Goal: Task Accomplishment & Management: Manage account settings

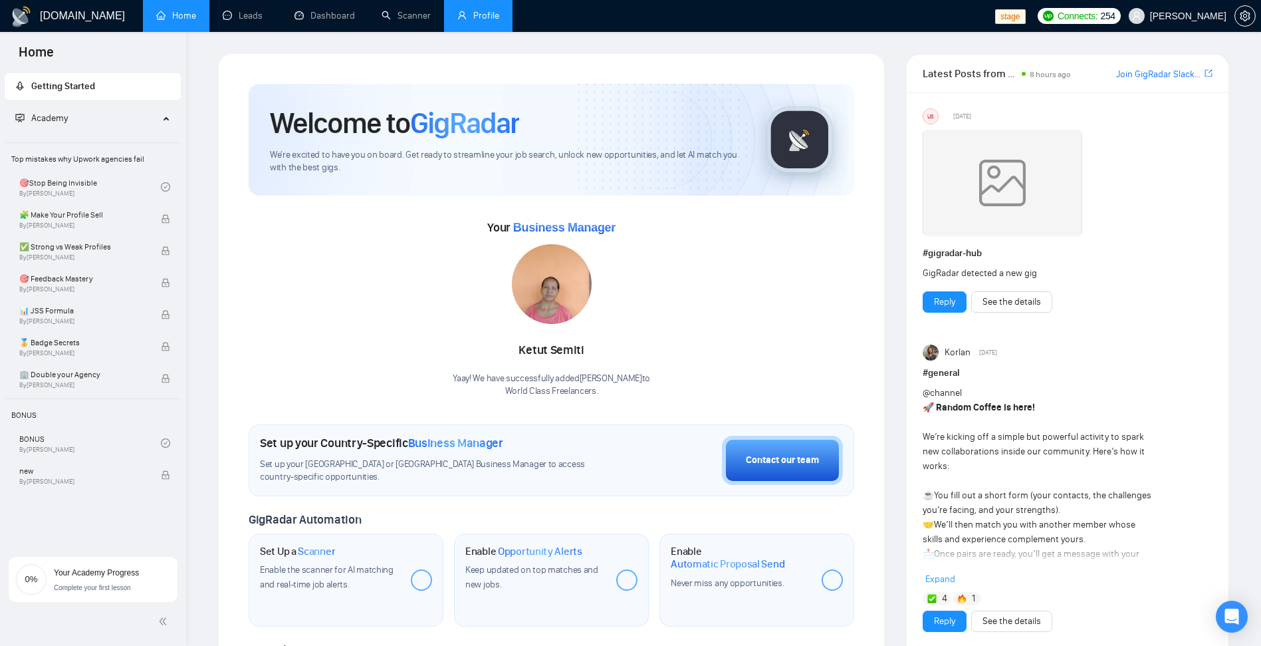
click at [467, 21] on link "Profile" at bounding box center [478, 15] width 42 height 11
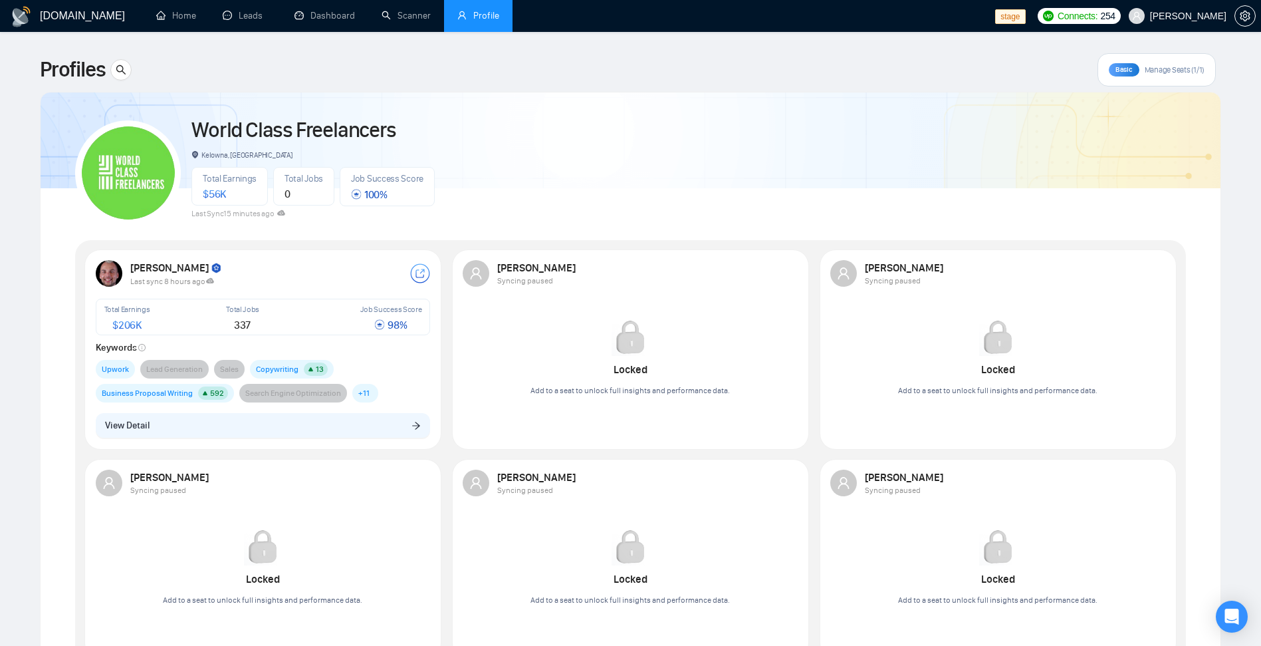
click at [338, 441] on div "[PERSON_NAME] Last sync 8 hours ago Total Earnings $ 206K Total Jobs 337 Job Su…" at bounding box center [263, 348] width 351 height 193
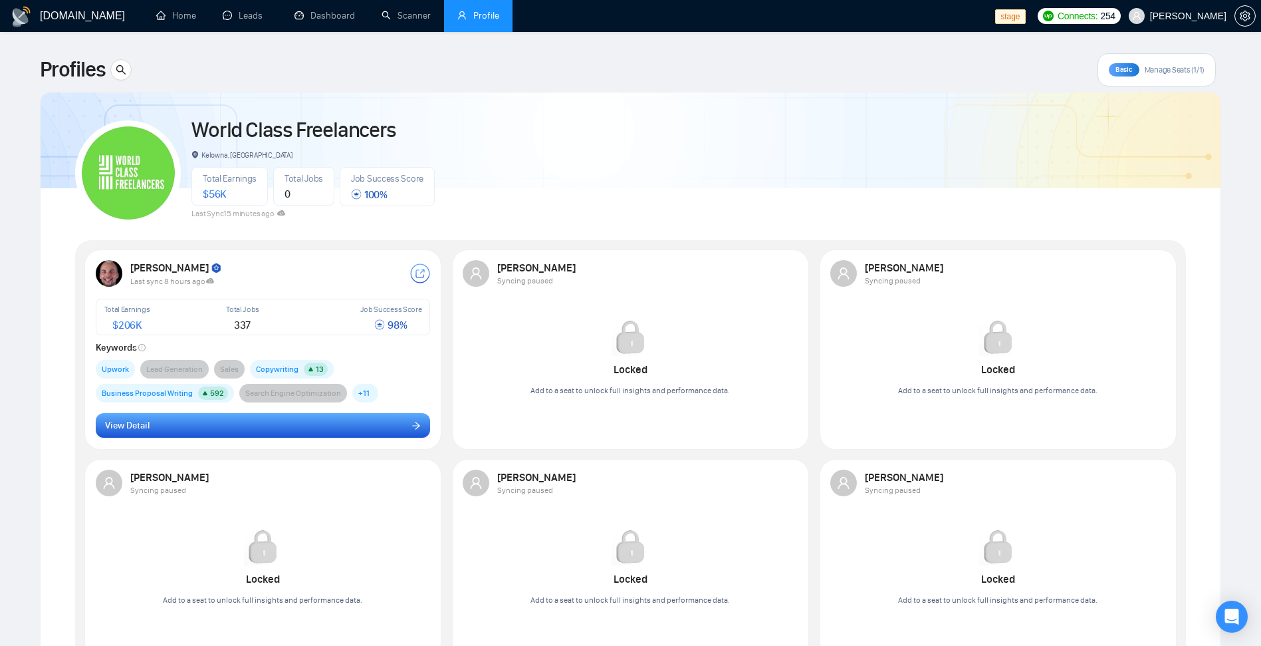
click at [338, 429] on button "View Detail" at bounding box center [263, 425] width 335 height 25
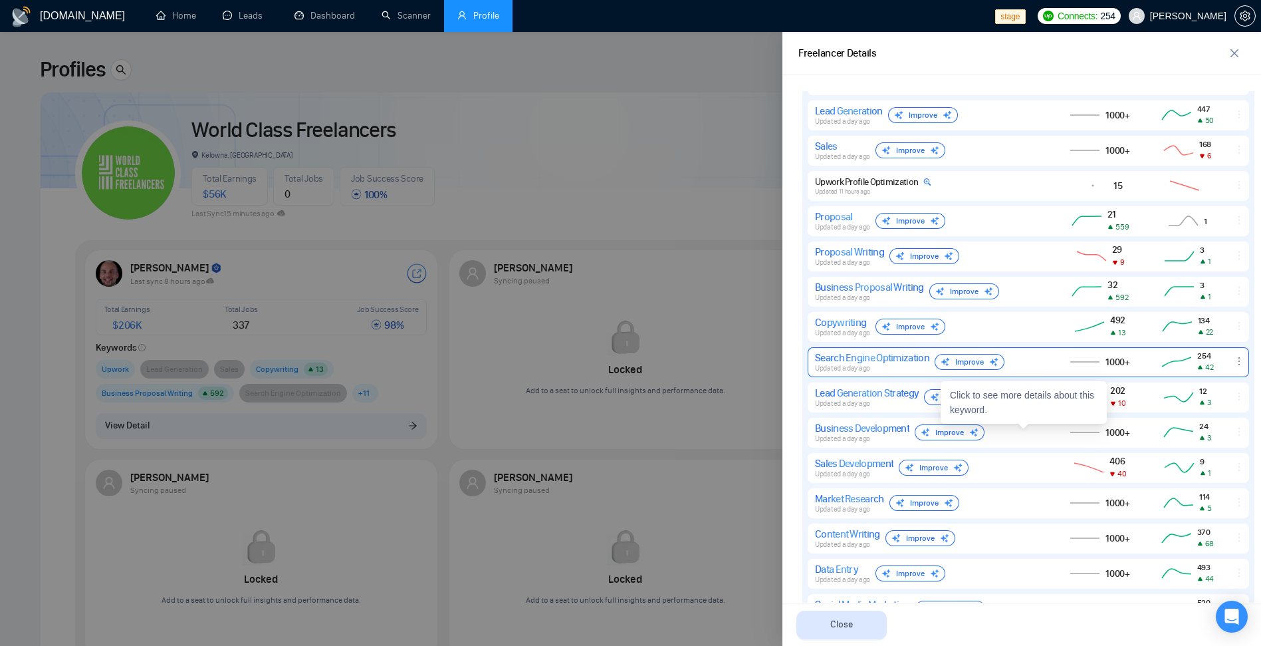
scroll to position [586, 0]
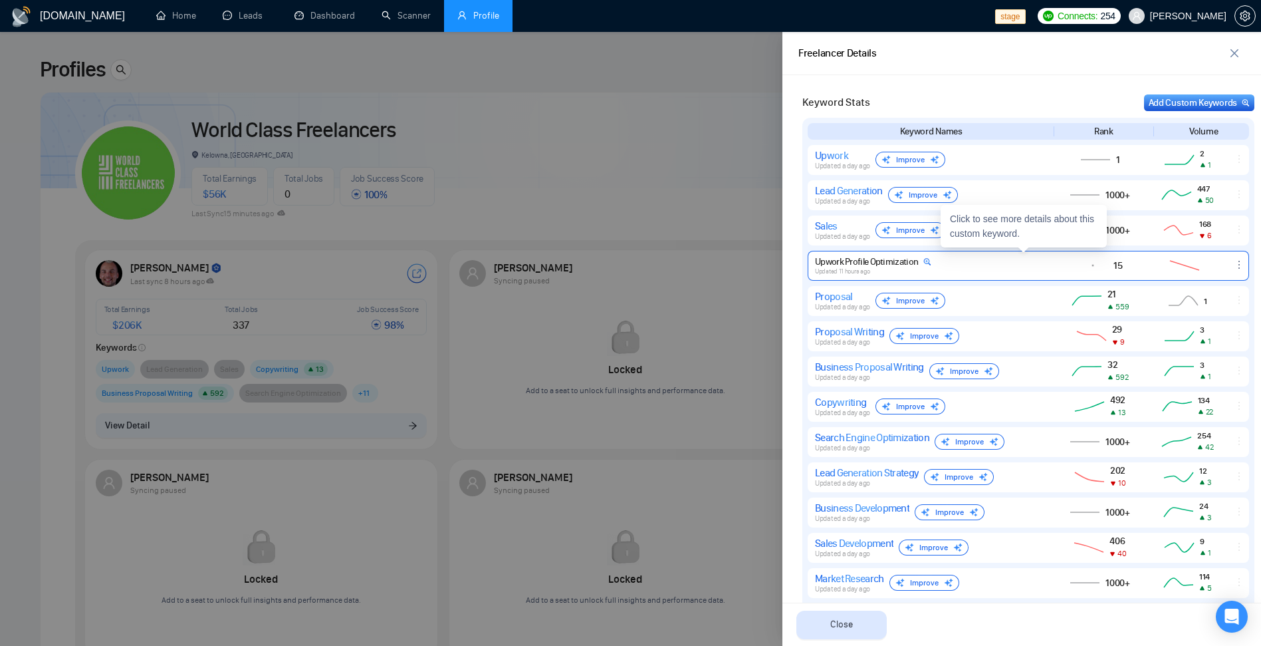
click at [902, 266] on div "Upwork Profile Optimization" at bounding box center [873, 261] width 116 height 11
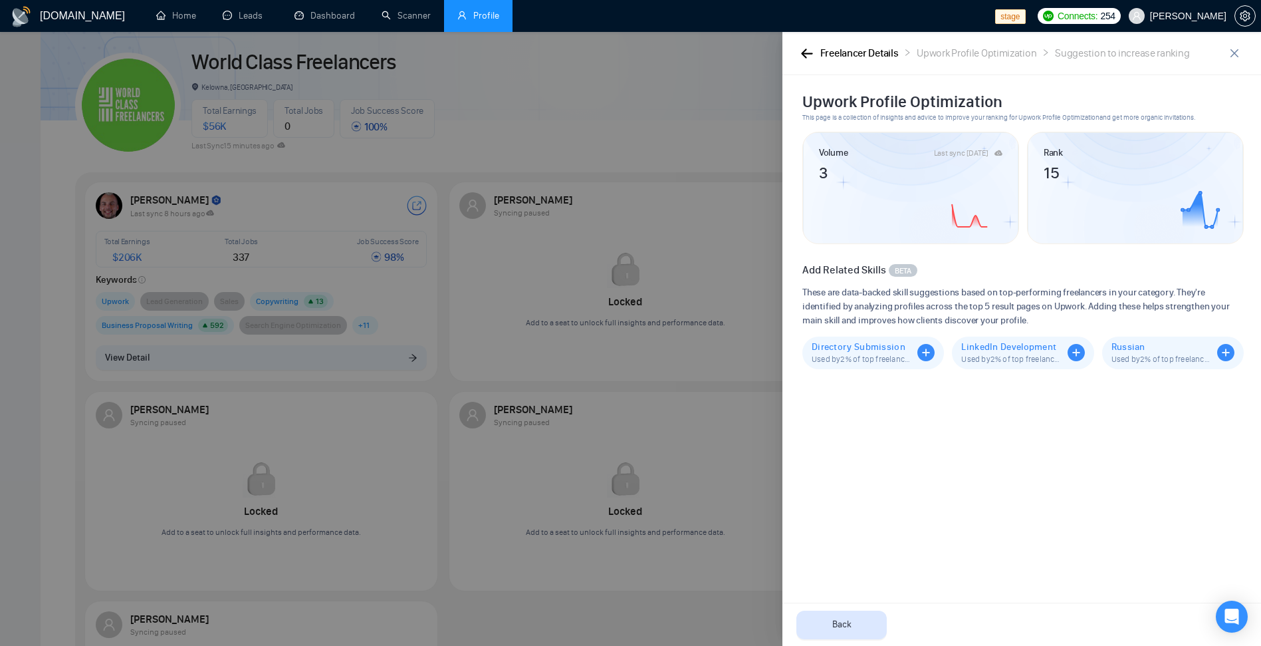
scroll to position [0, 0]
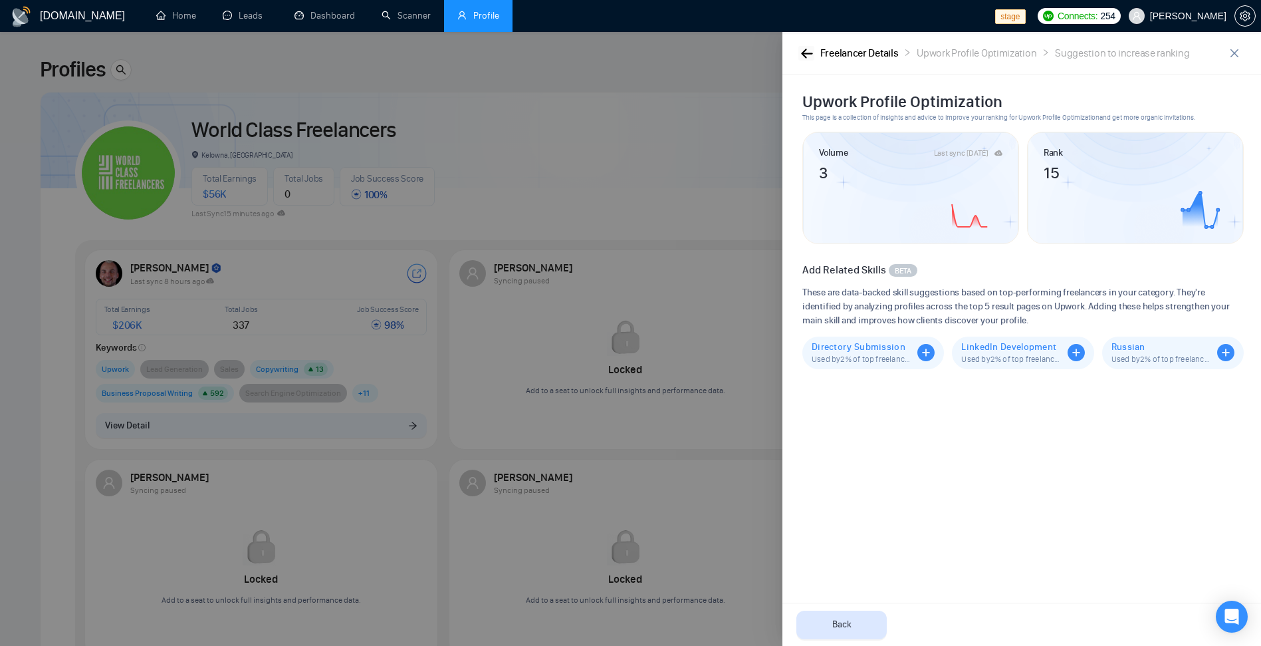
click at [810, 55] on icon "button" at bounding box center [807, 54] width 12 height 10
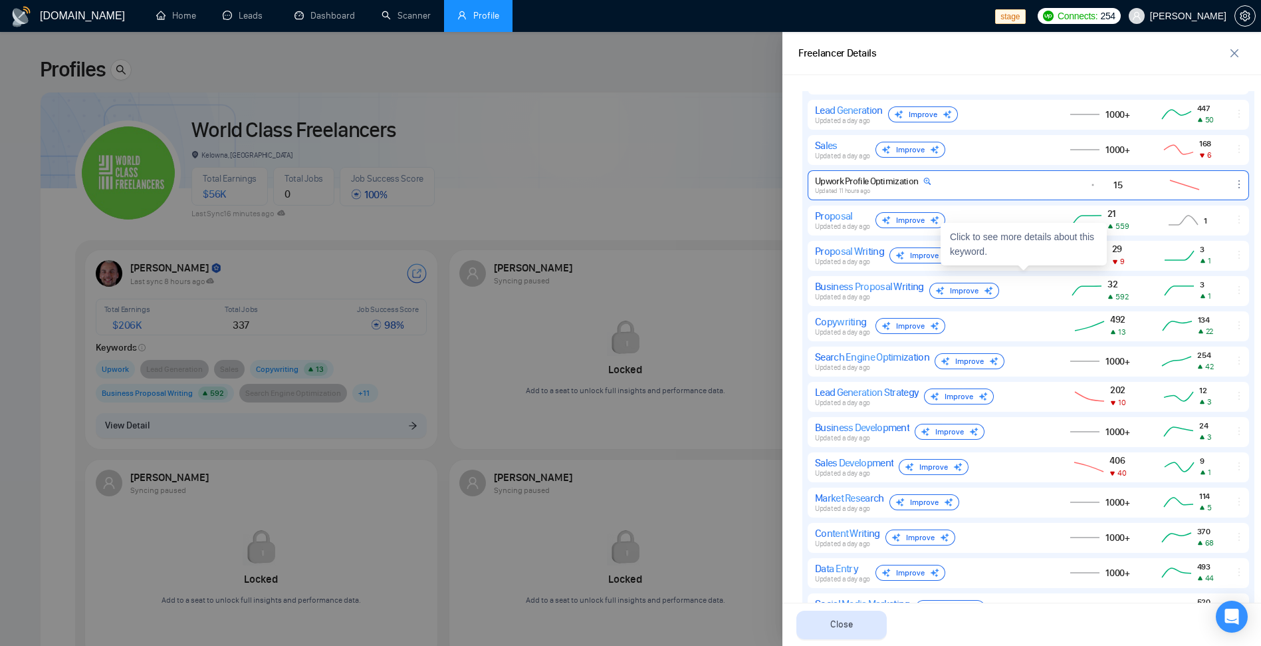
scroll to position [638, 0]
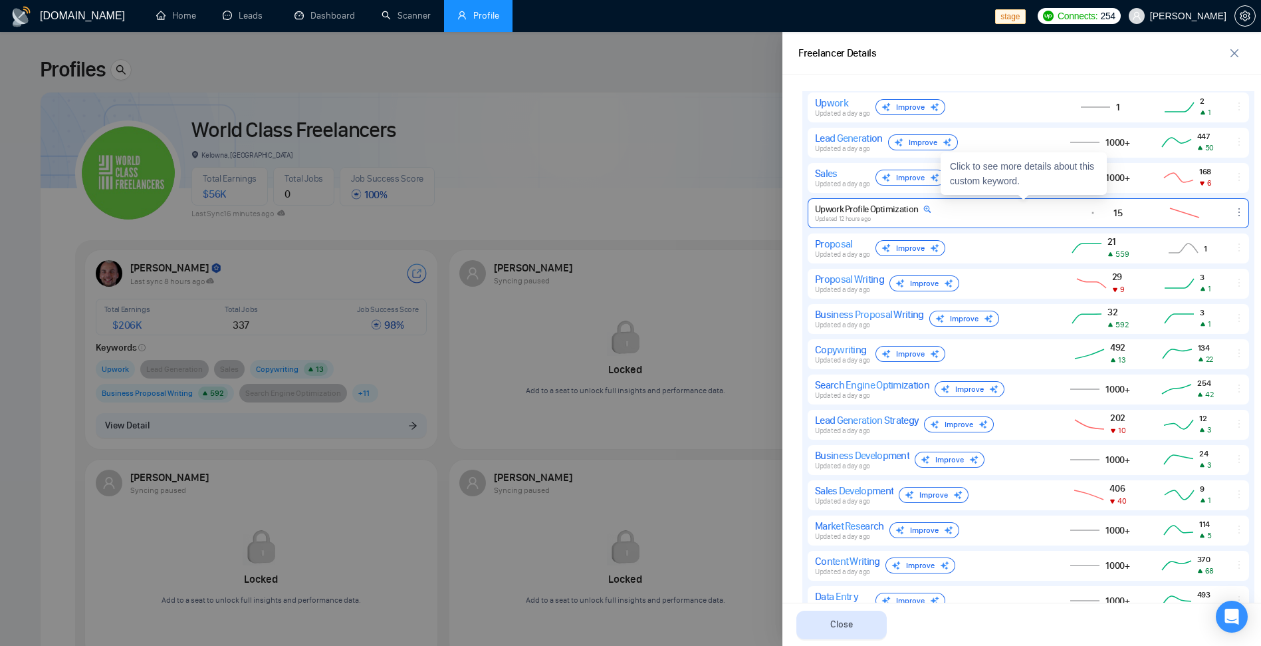
click at [892, 205] on div "Upwork Profile Optimization" at bounding box center [873, 208] width 116 height 11
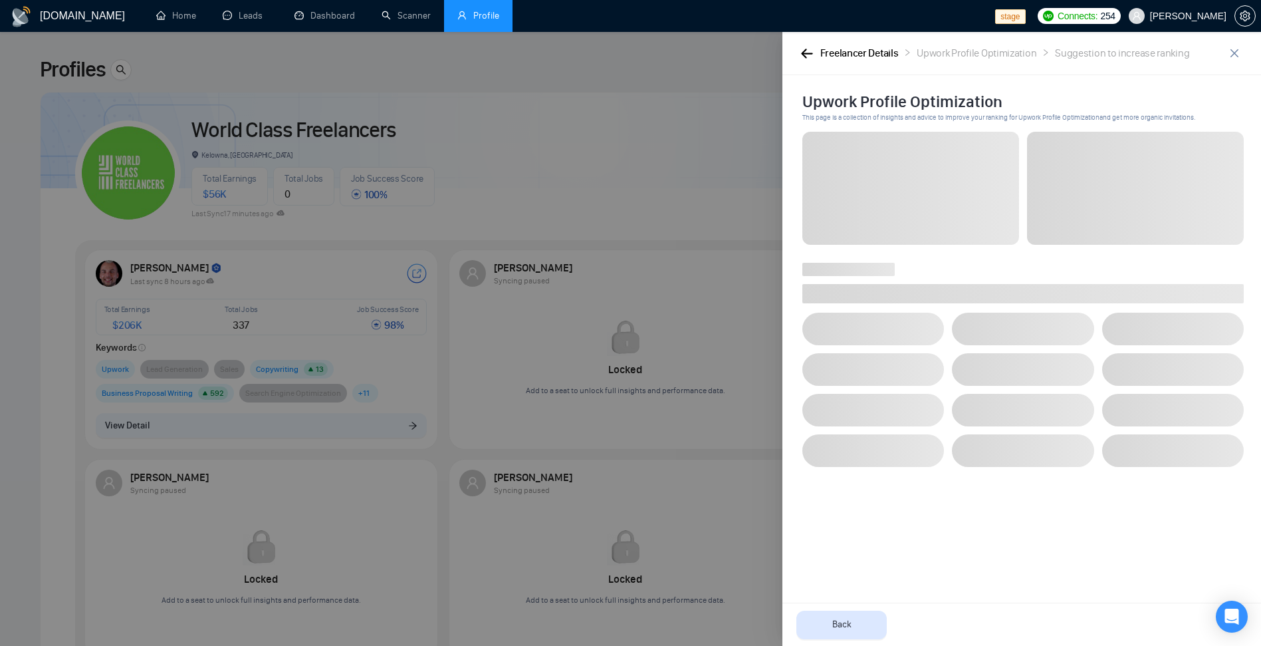
scroll to position [0, 0]
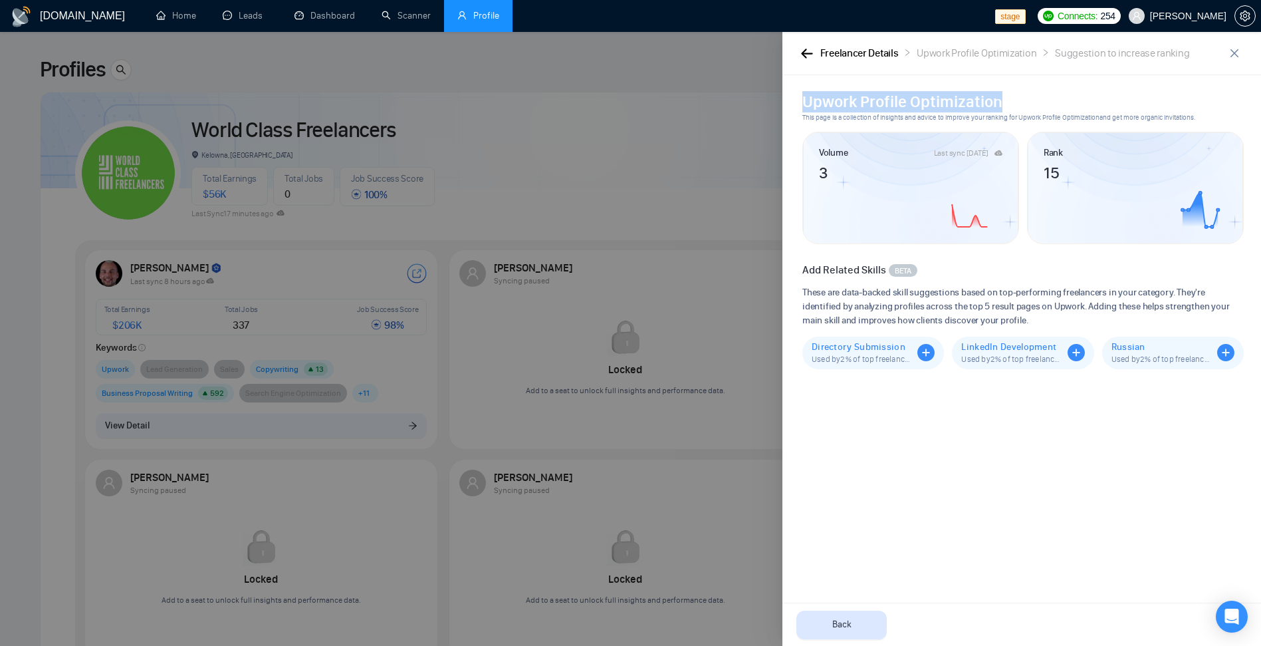
drag, startPoint x: 795, startPoint y: 101, endPoint x: 999, endPoint y: 105, distance: 203.5
click at [999, 105] on div "Upwork Profile Optimization This page is a collection of insights and advice to…" at bounding box center [1021, 360] width 479 height 570
copy h2 "Upwork Profile Optimization"
click at [1130, 205] on icon at bounding box center [1135, 196] width 183 height 67
click at [1236, 59] on button "button" at bounding box center [1234, 53] width 21 height 21
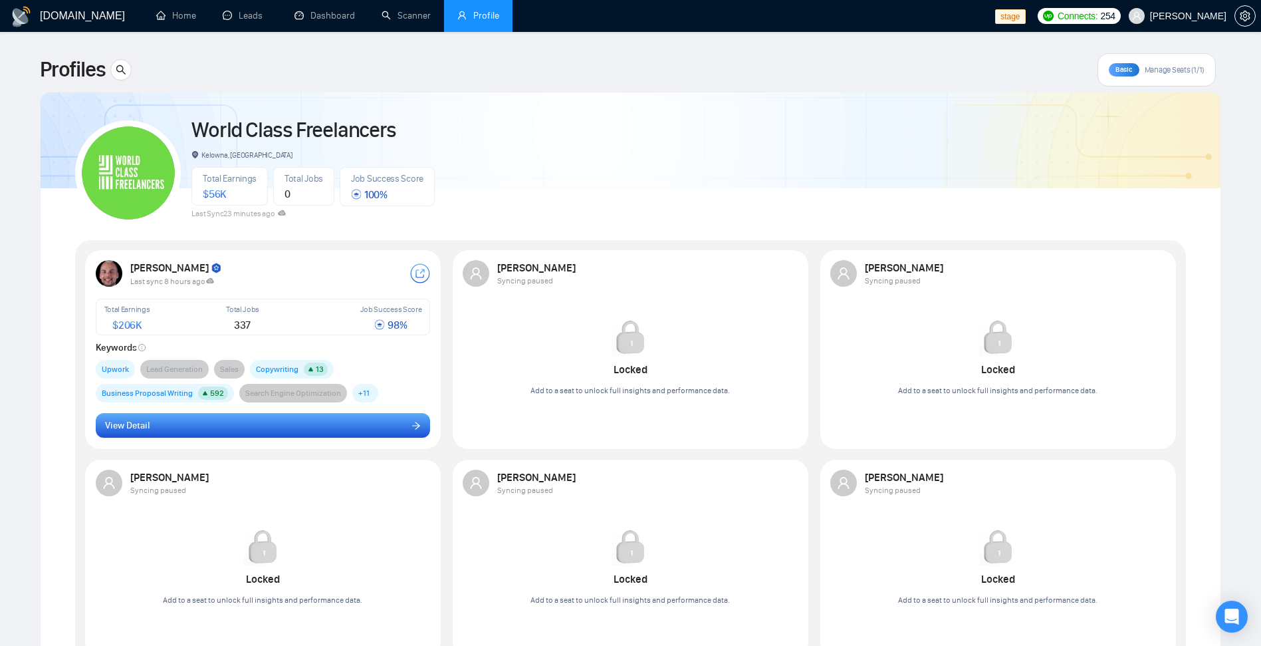
click at [367, 431] on button "View Detail" at bounding box center [263, 425] width 335 height 25
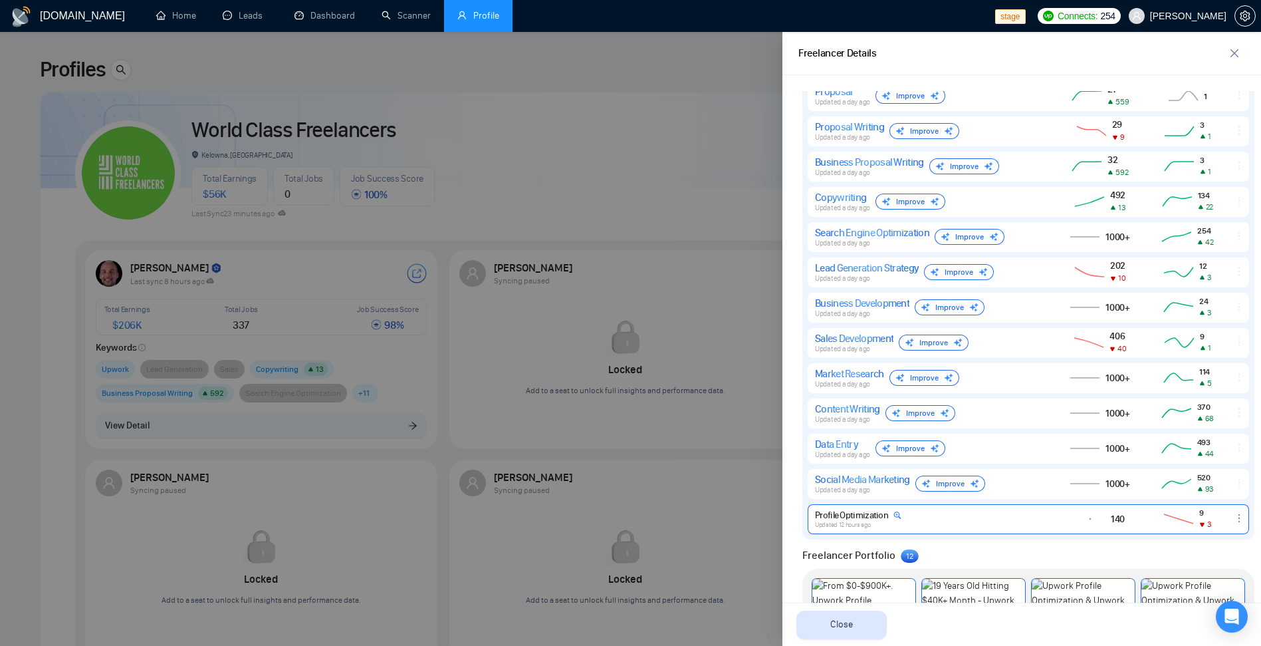
scroll to position [851, 0]
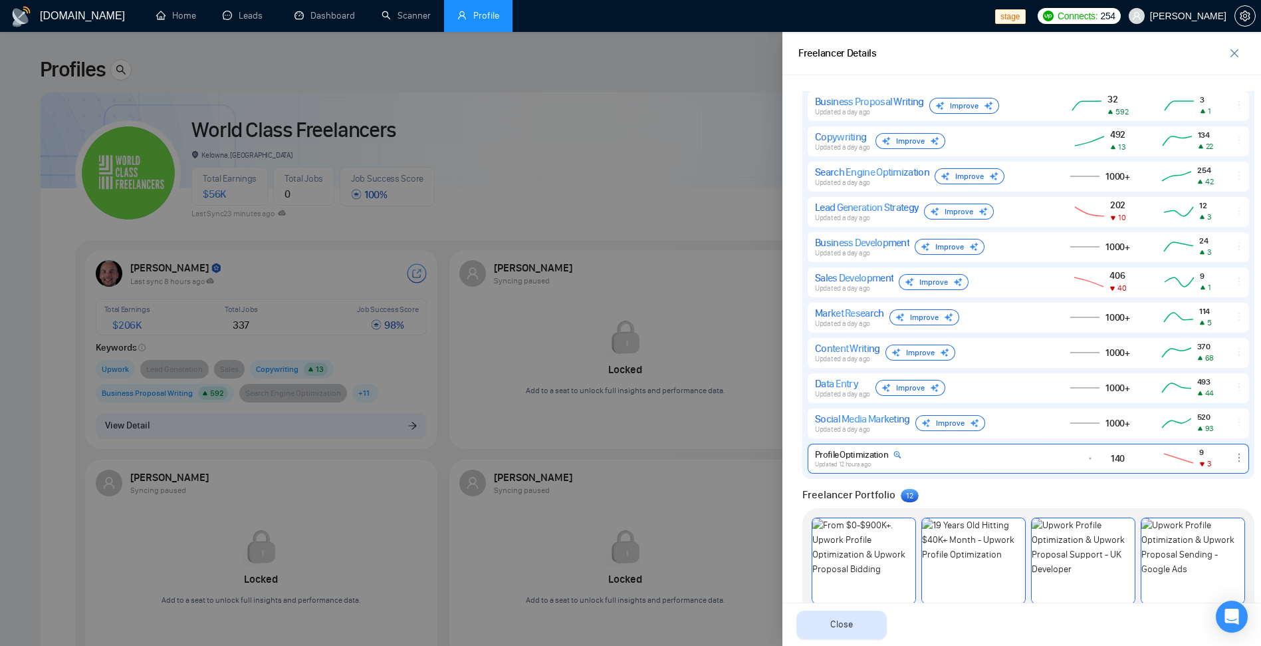
click at [1018, 460] on div "Profile Optimization Updated 12 hours ago" at bounding box center [929, 458] width 229 height 19
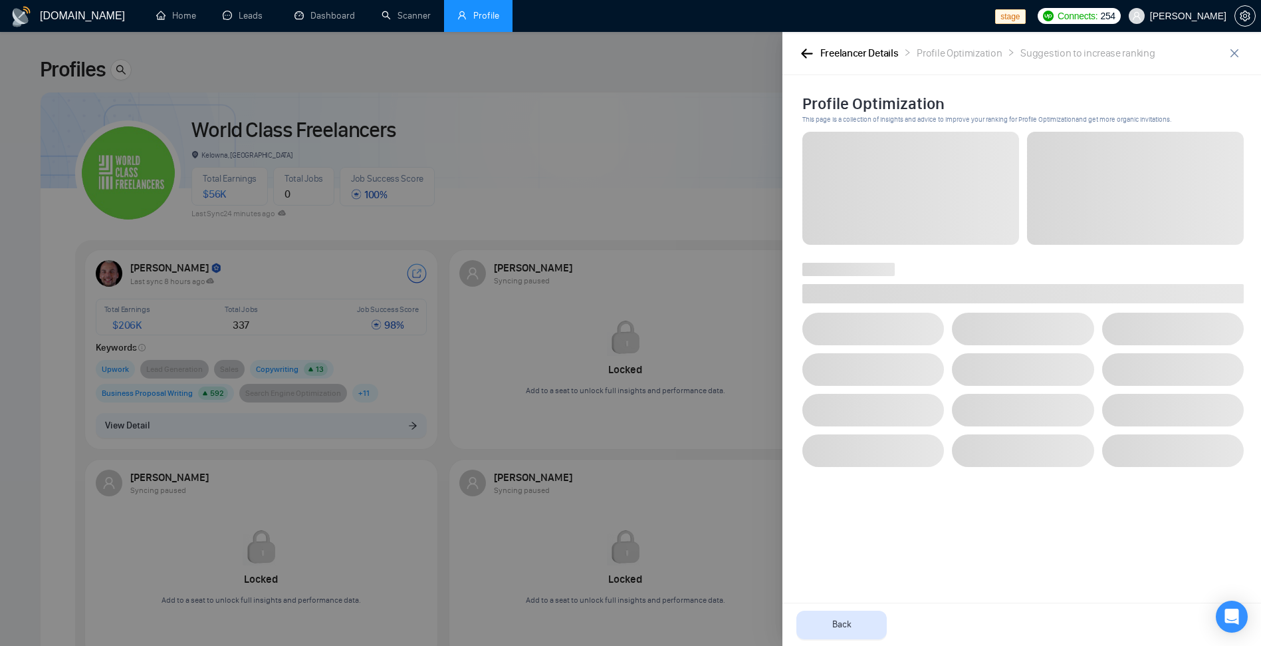
scroll to position [0, 0]
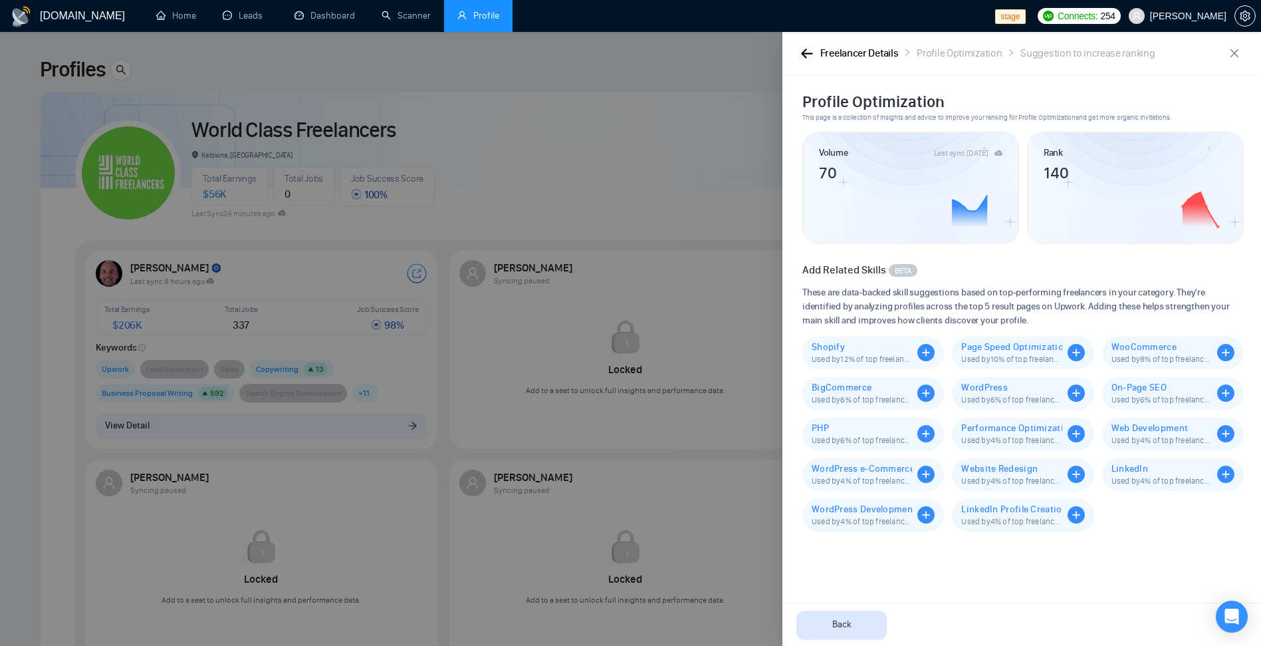
click at [807, 57] on icon "button" at bounding box center [807, 54] width 12 height 10
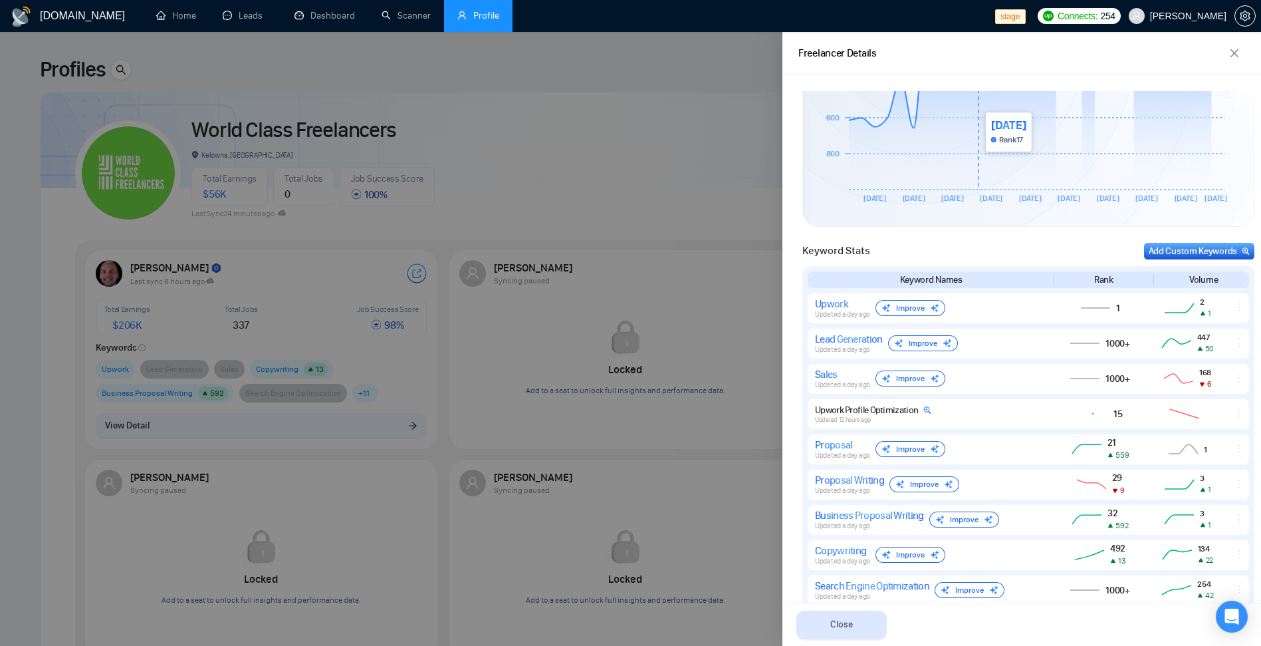
scroll to position [558, 0]
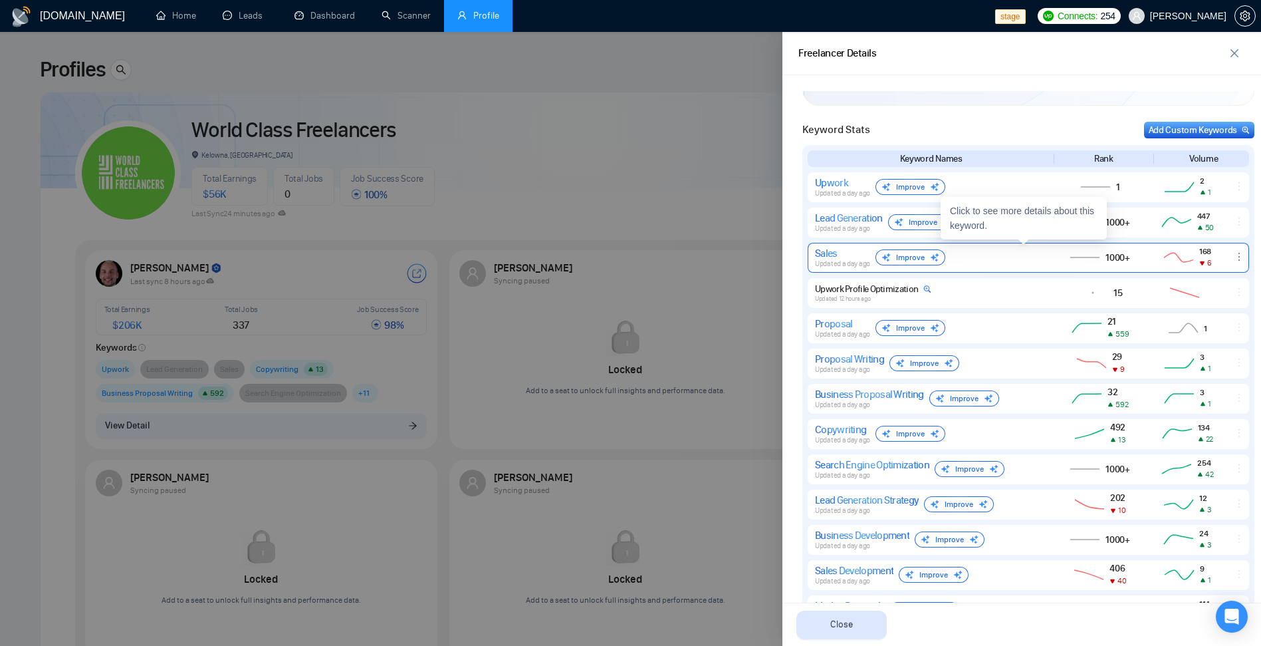
click at [991, 251] on div "Sales Updated a day ago Improve" at bounding box center [929, 257] width 229 height 21
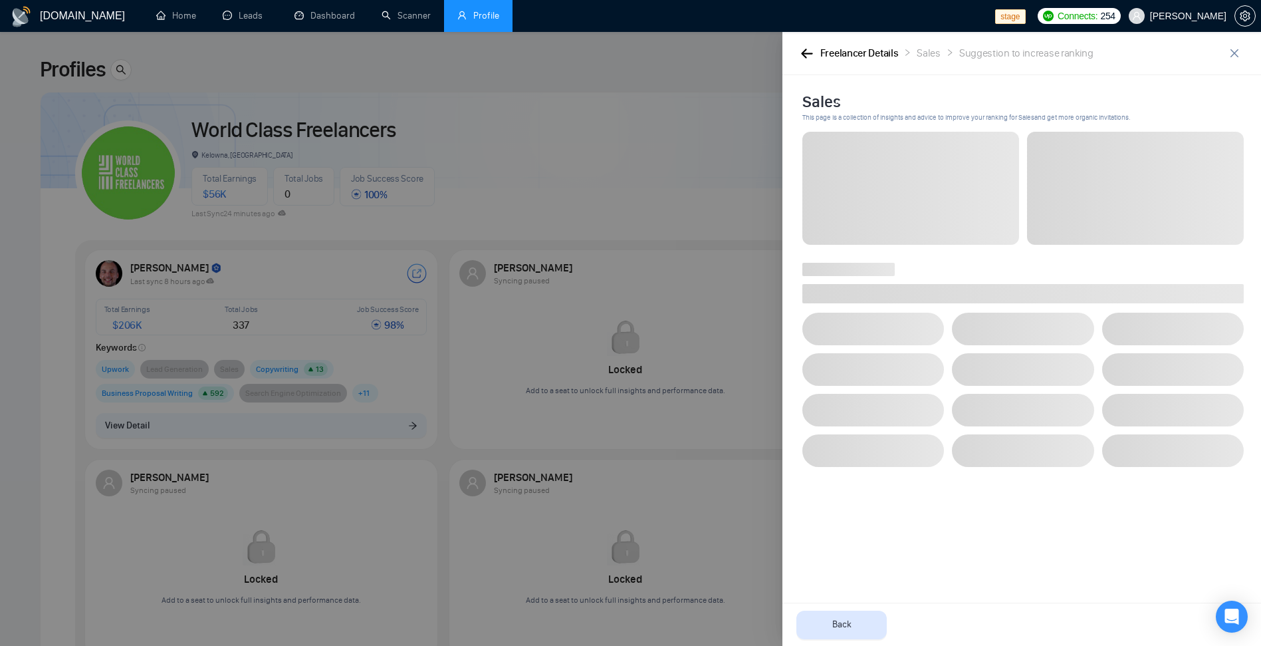
scroll to position [0, 0]
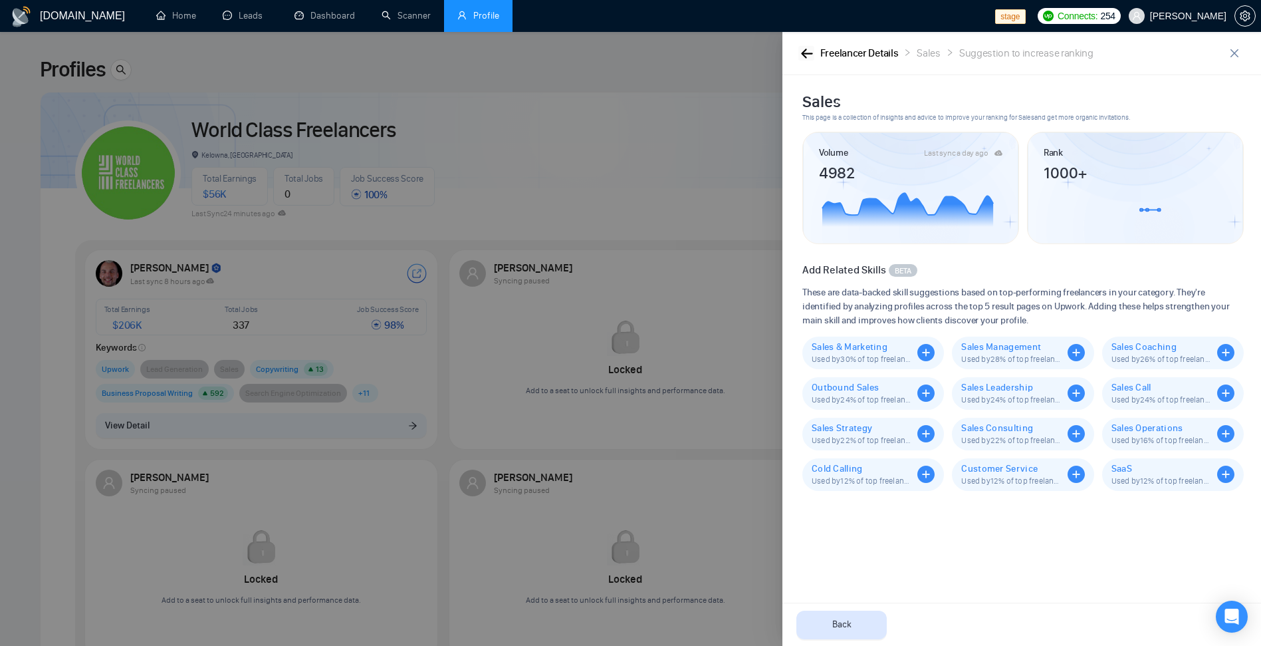
click at [805, 53] on icon "button" at bounding box center [806, 53] width 11 height 9
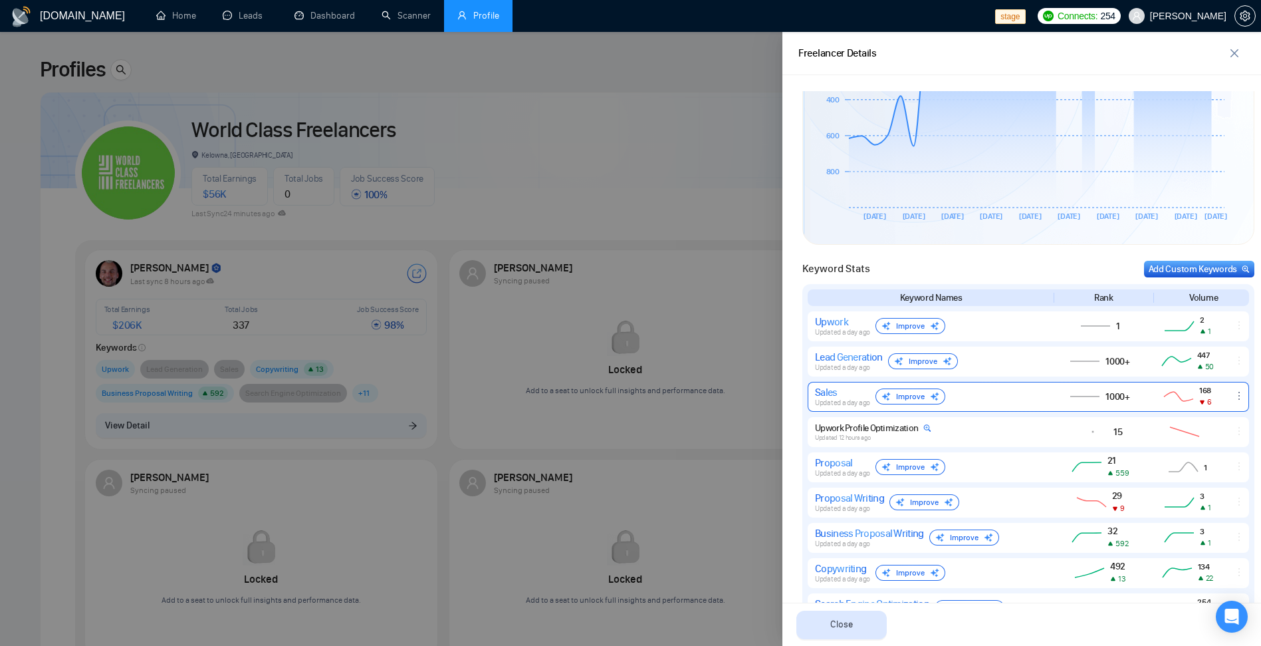
scroll to position [558, 0]
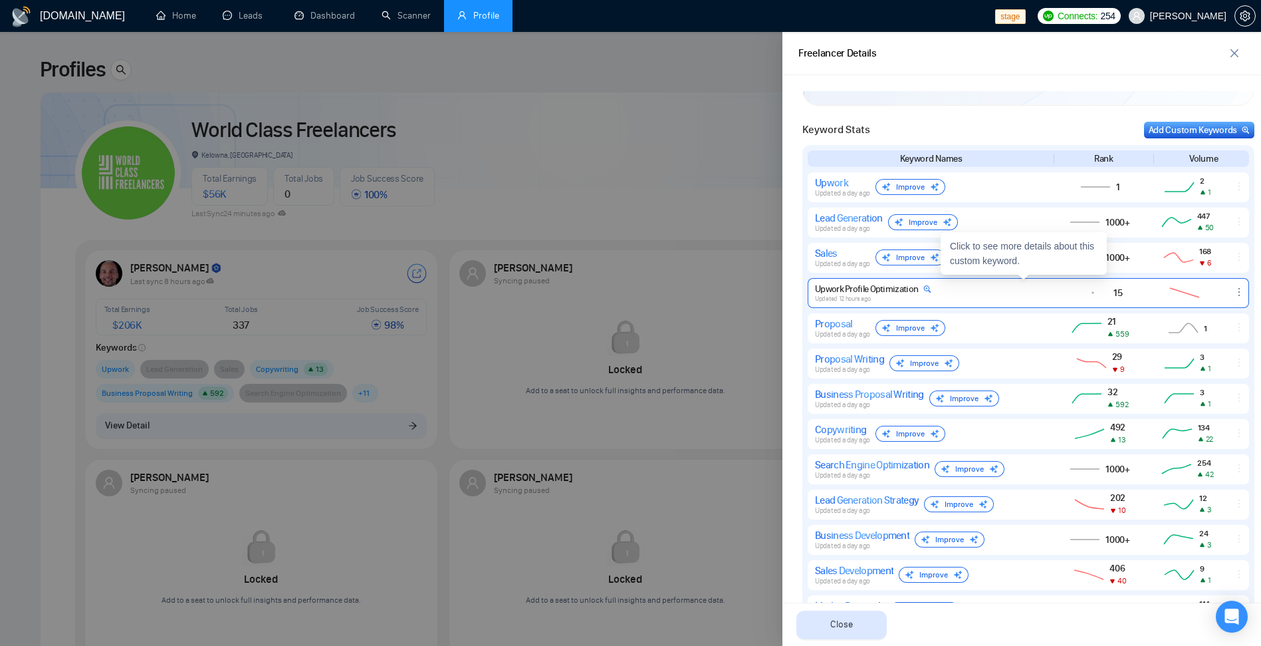
click at [999, 283] on div "Upwork Profile Optimization Updated 12 hours ago" at bounding box center [929, 292] width 229 height 19
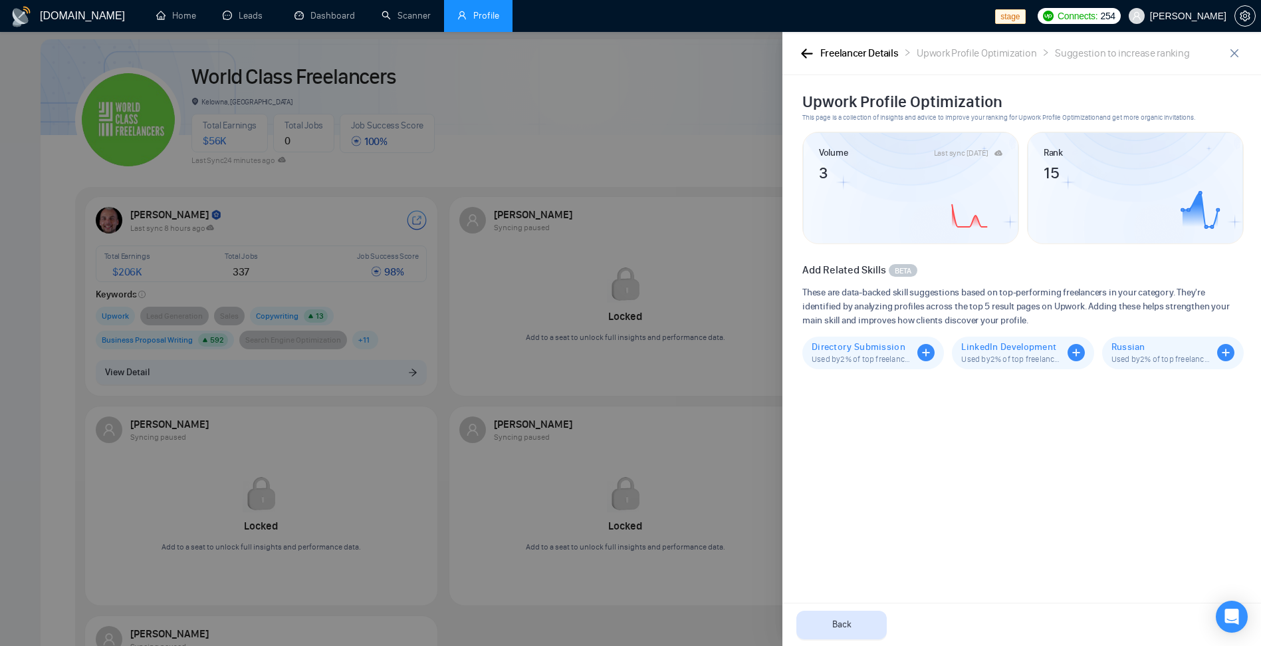
scroll to position [80, 0]
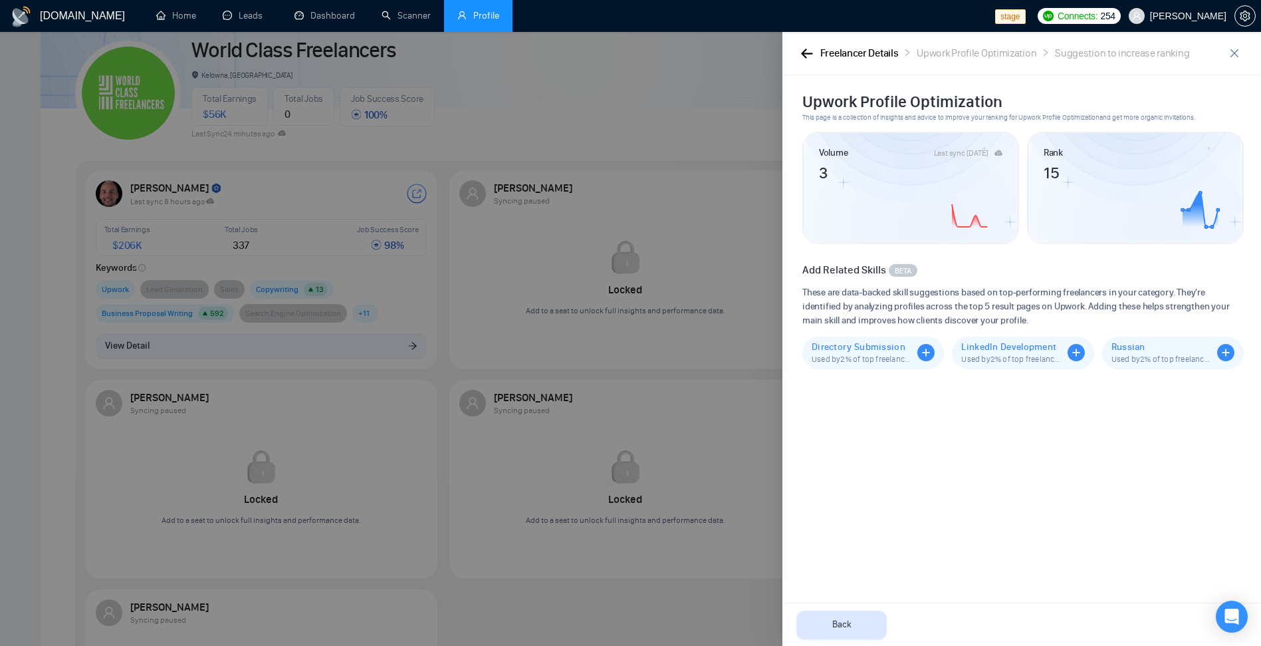
click at [725, 149] on div at bounding box center [630, 339] width 1261 height 614
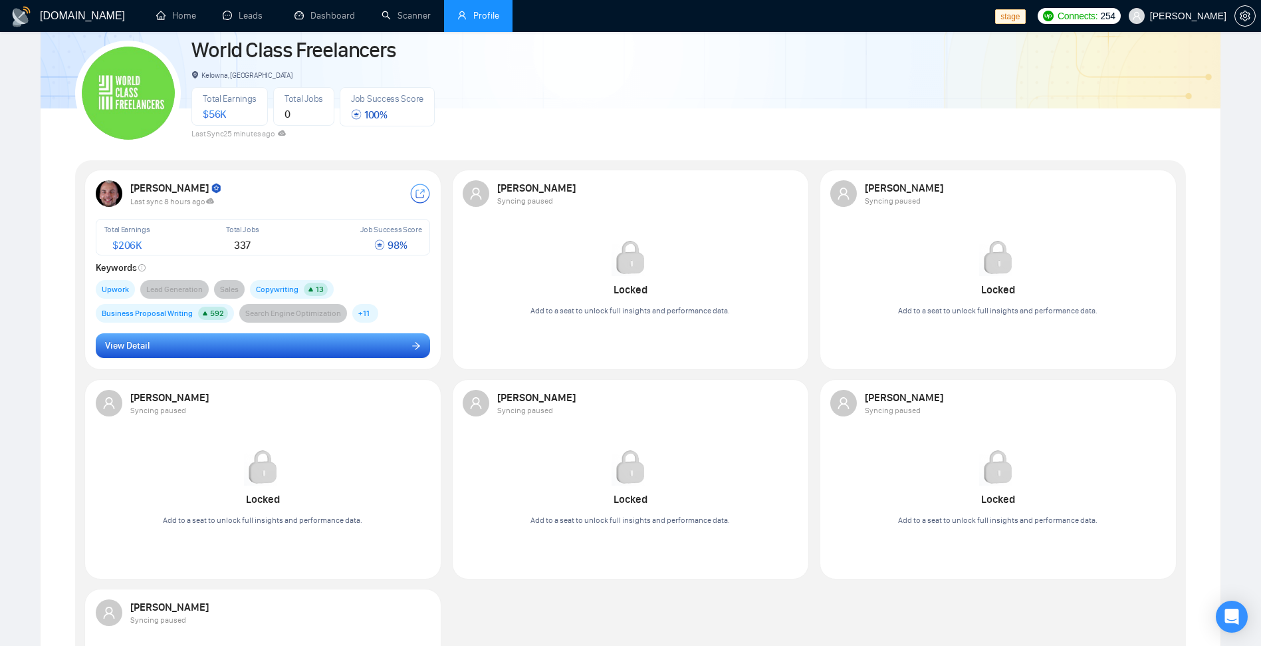
click at [261, 352] on button "View Detail" at bounding box center [263, 345] width 335 height 25
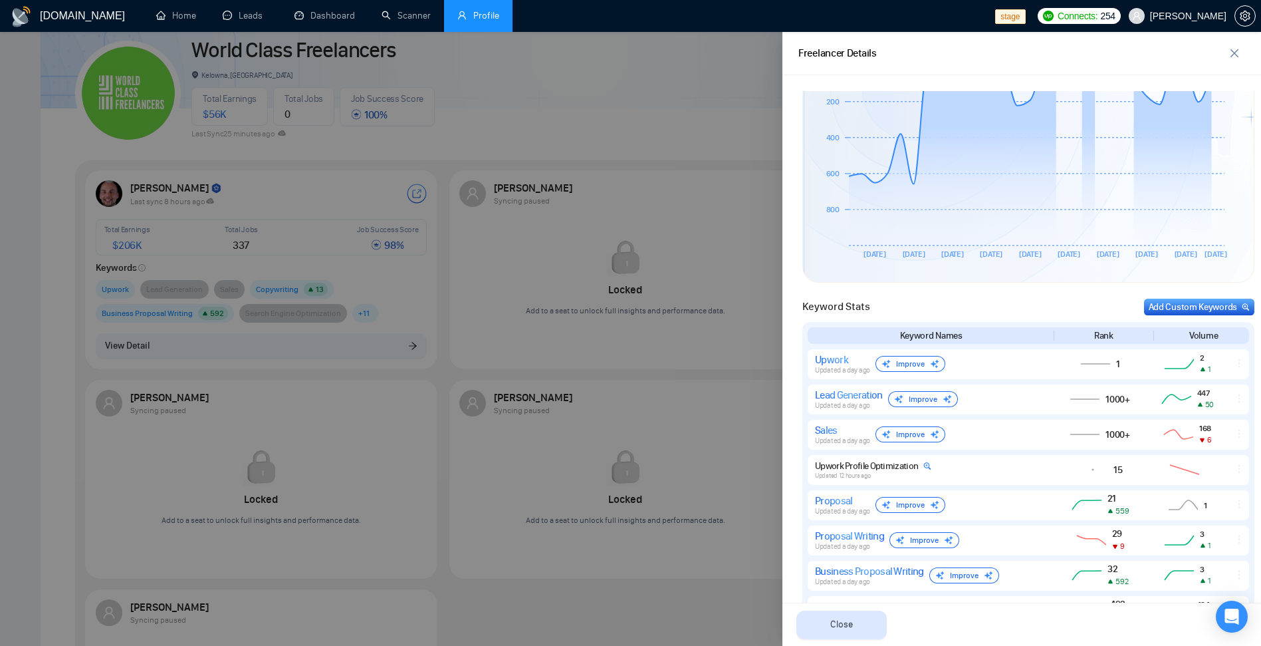
scroll to position [346, 0]
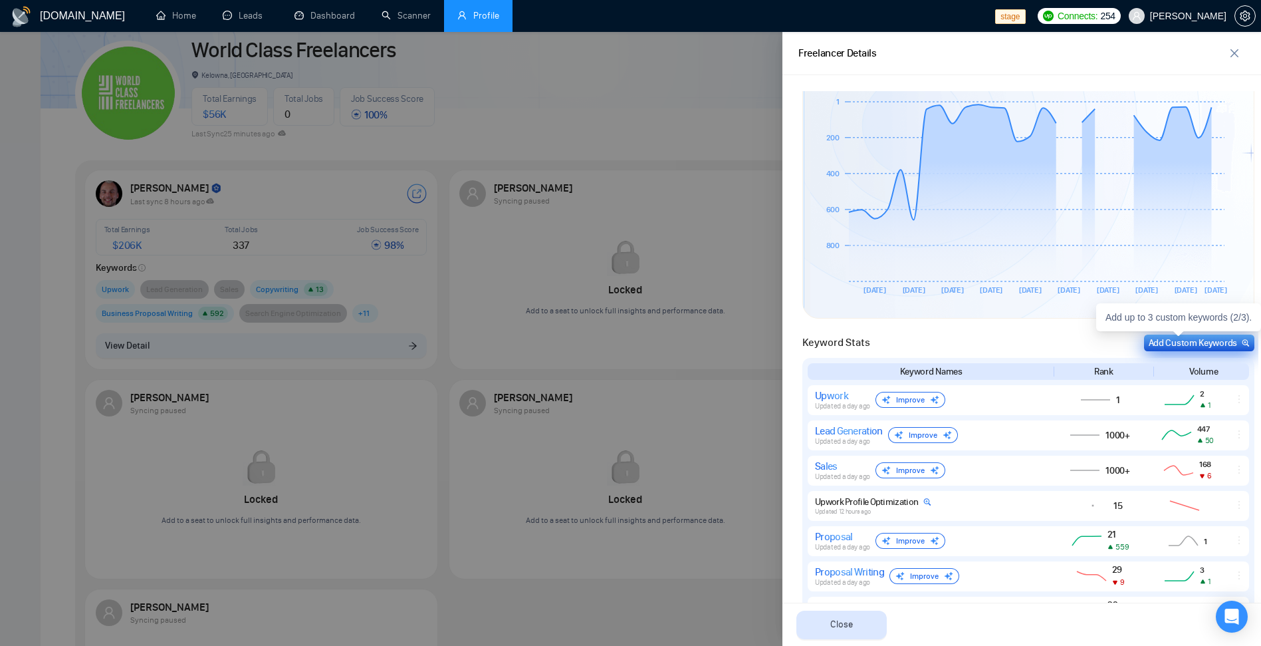
click at [1209, 338] on div "Add Custom Keywords" at bounding box center [1199, 343] width 101 height 14
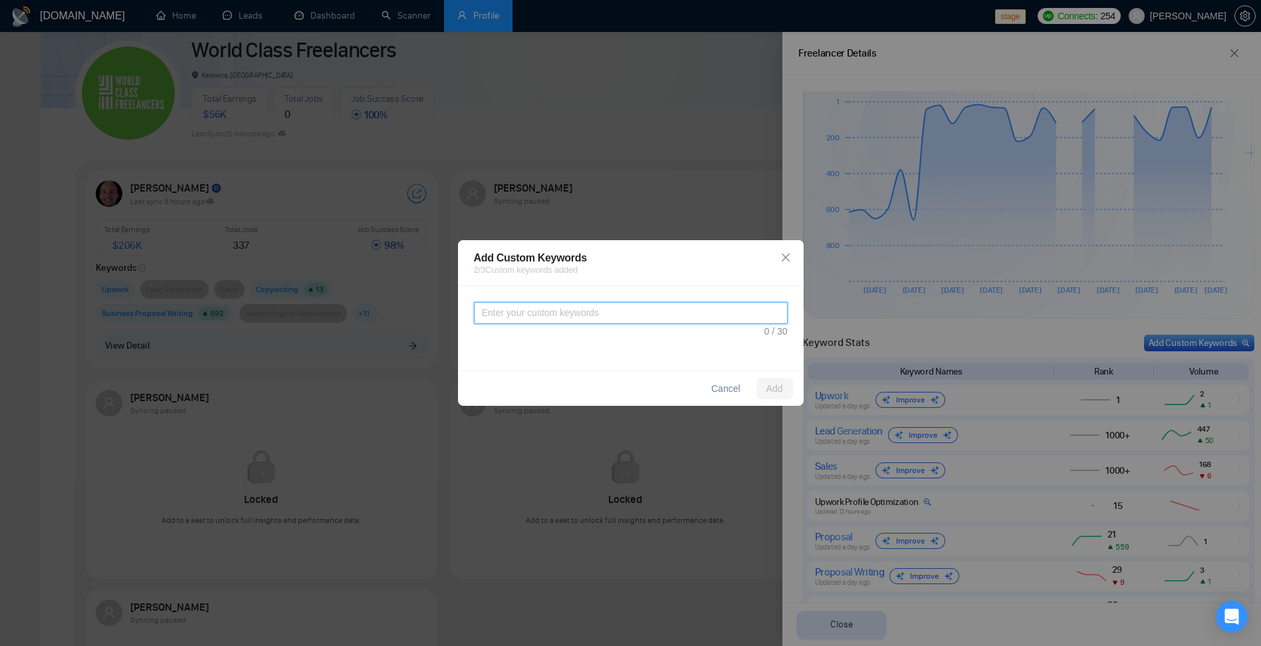
click at [521, 304] on textarea at bounding box center [631, 313] width 314 height 22
type textarea "u"
type textarea "Upwork Profile"
click at [781, 384] on span "Add" at bounding box center [775, 388] width 17 height 15
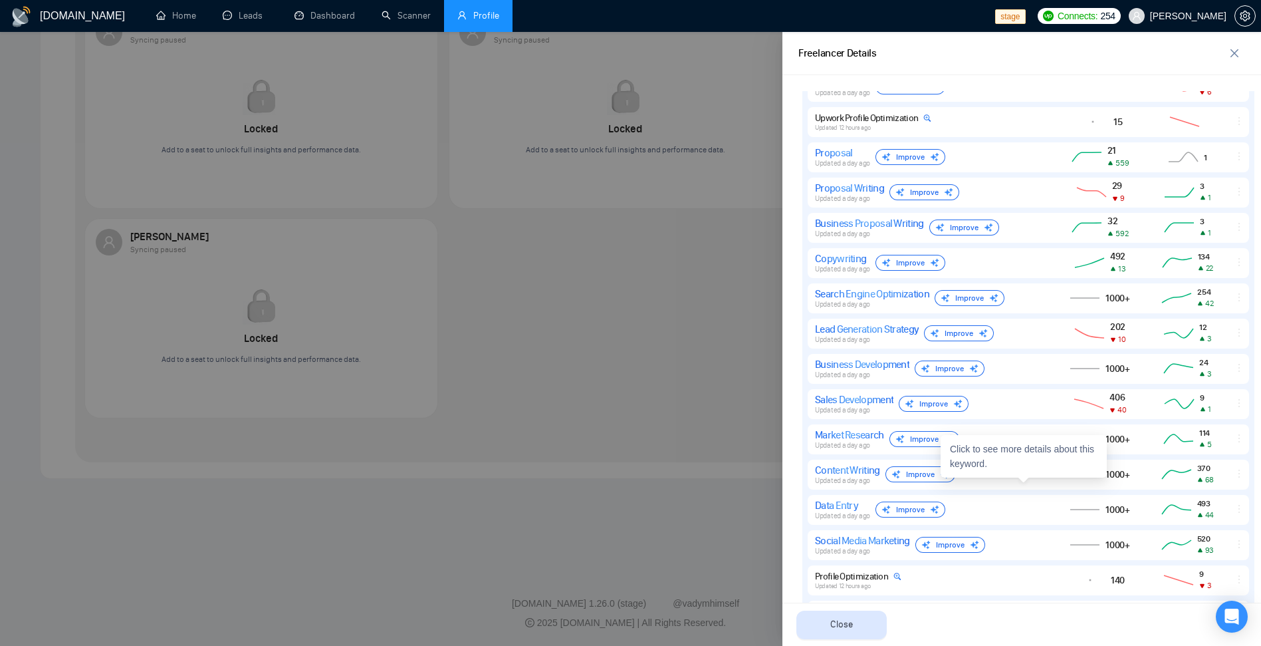
scroll to position [940, 0]
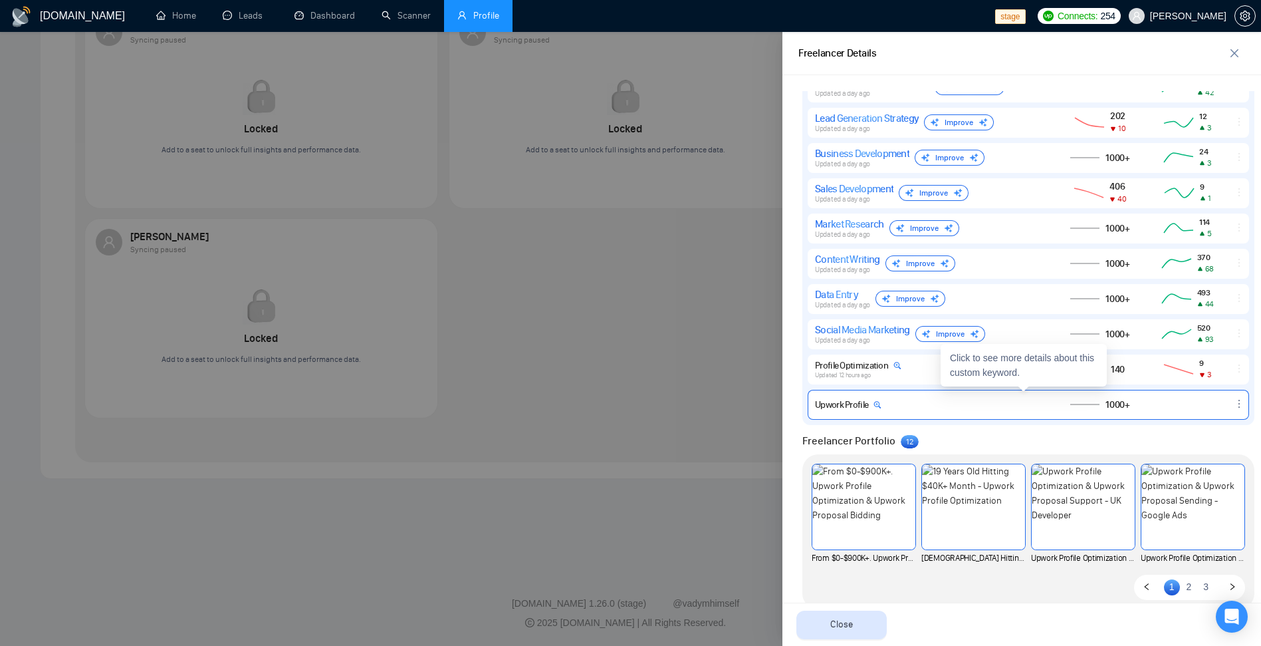
click at [995, 403] on div "Upwork Profile" at bounding box center [929, 404] width 229 height 11
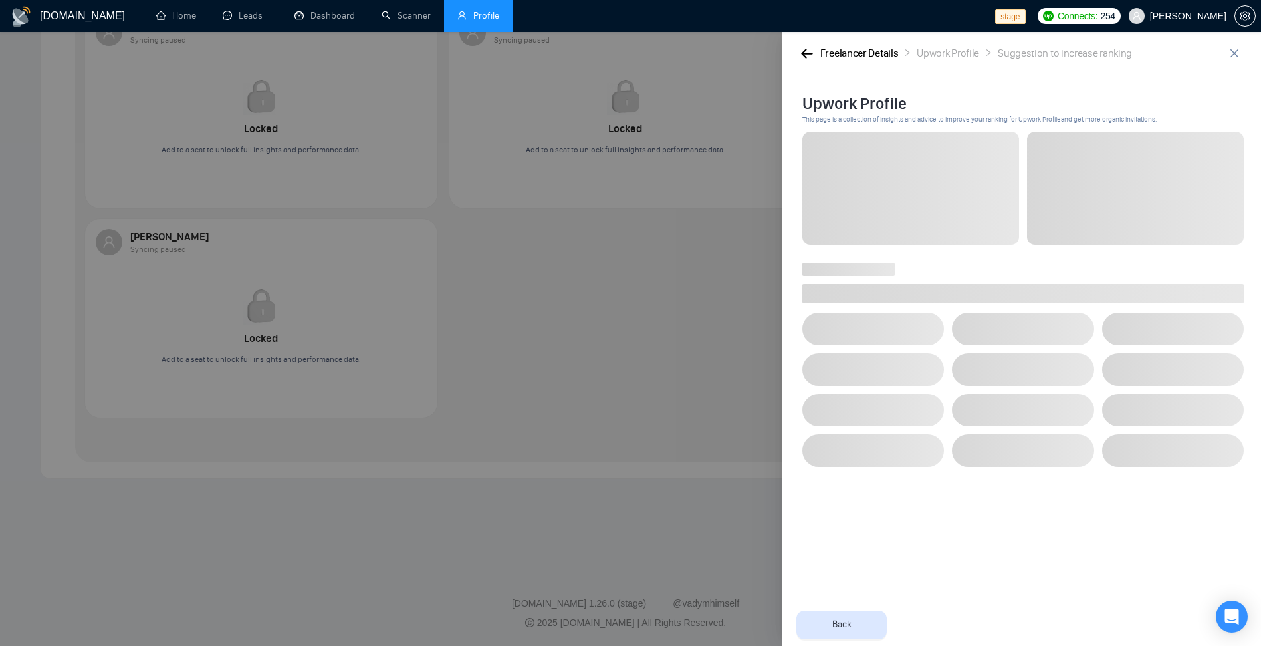
scroll to position [0, 0]
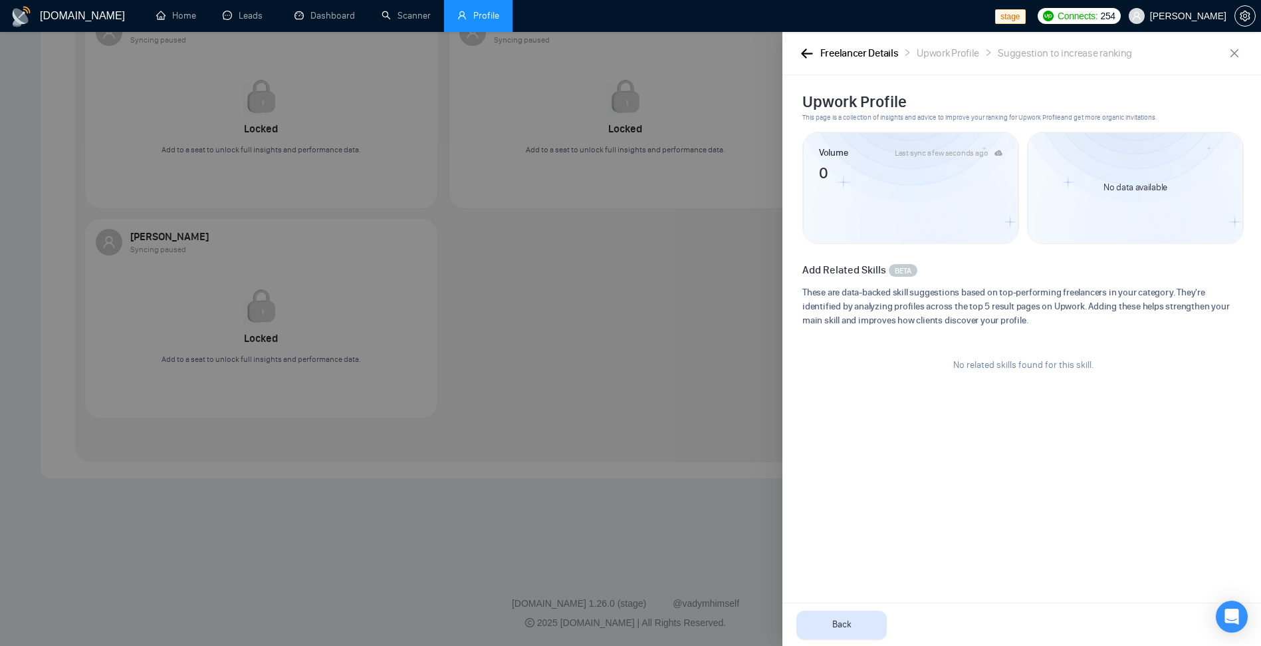
click at [823, 53] on div "Freelancer Details" at bounding box center [859, 53] width 78 height 17
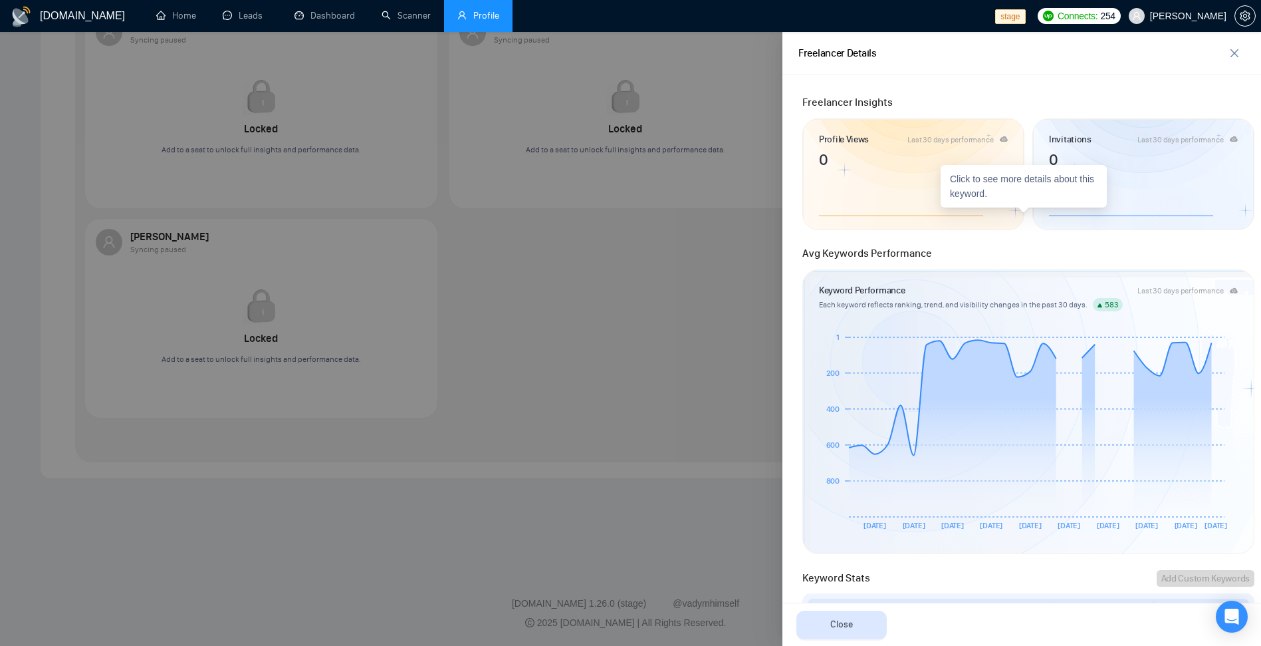
scroll to position [558, 0]
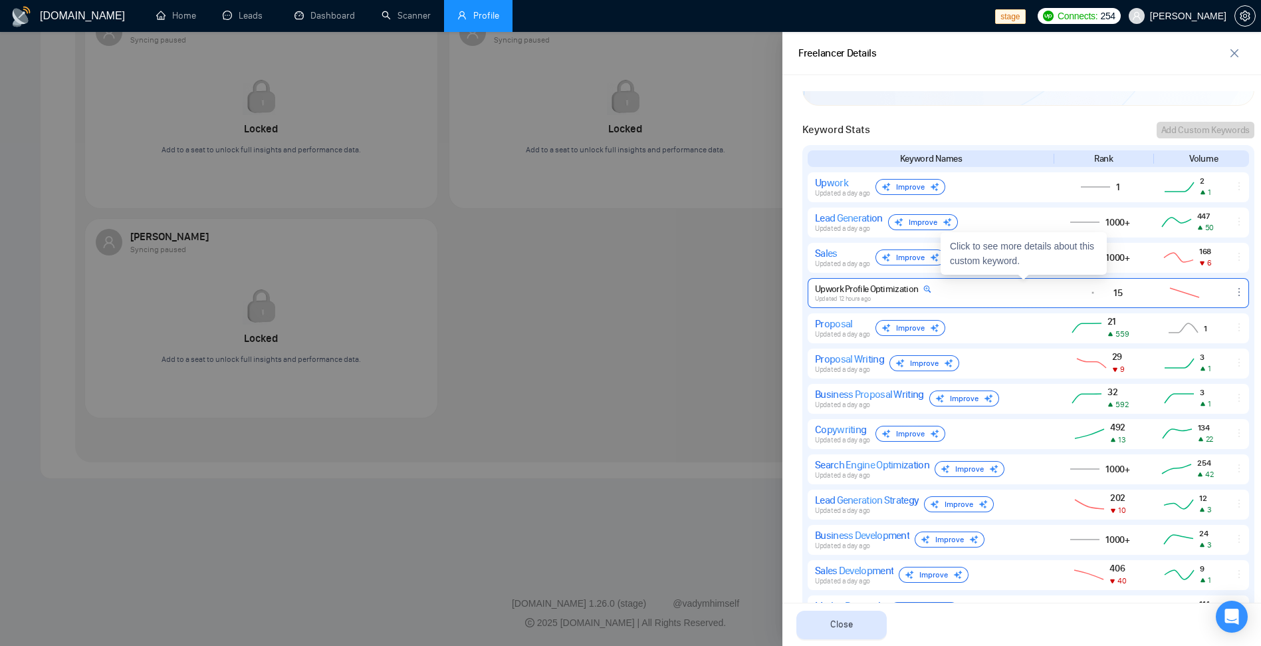
click at [872, 291] on div "Upwork Profile Optimization" at bounding box center [873, 288] width 116 height 11
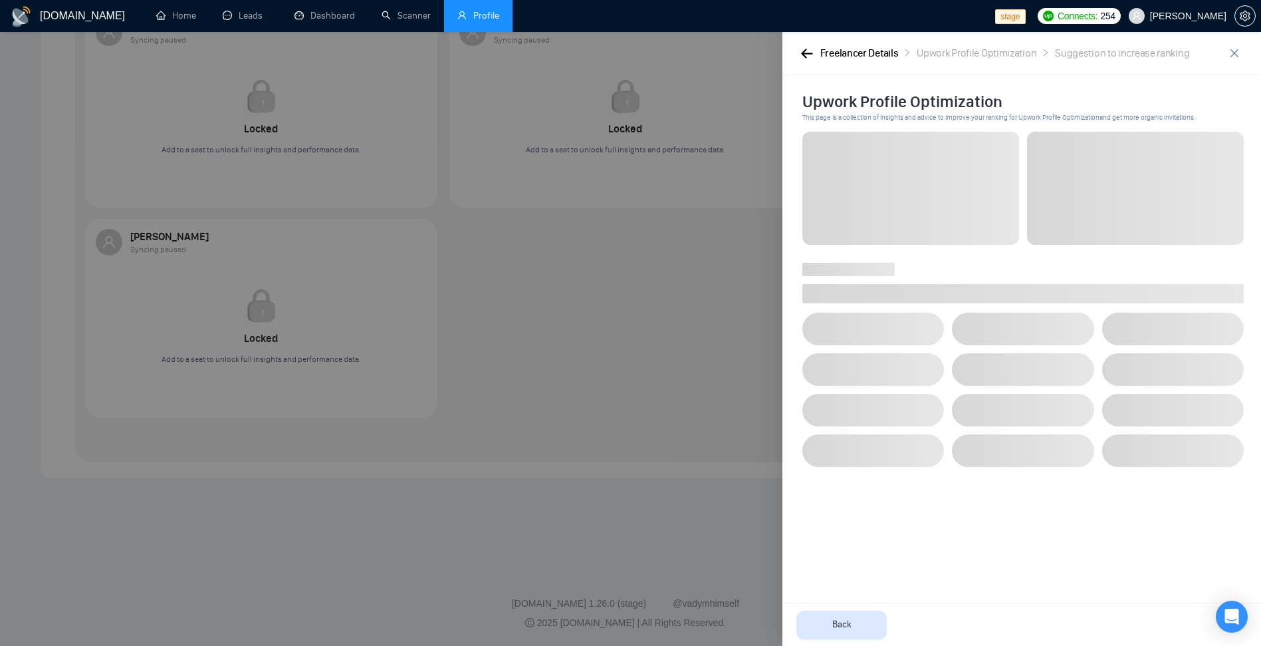
scroll to position [0, 0]
